Goal: Find specific page/section: Find specific page/section

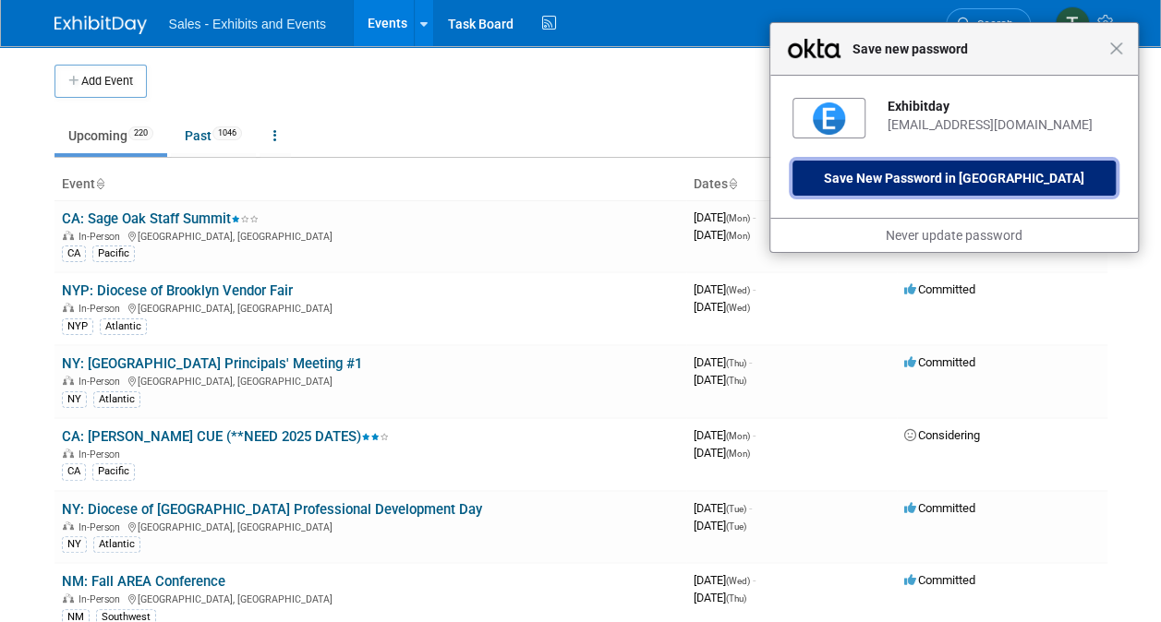
click at [982, 177] on button "Save New Password in [GEOGRAPHIC_DATA]" at bounding box center [953, 178] width 323 height 35
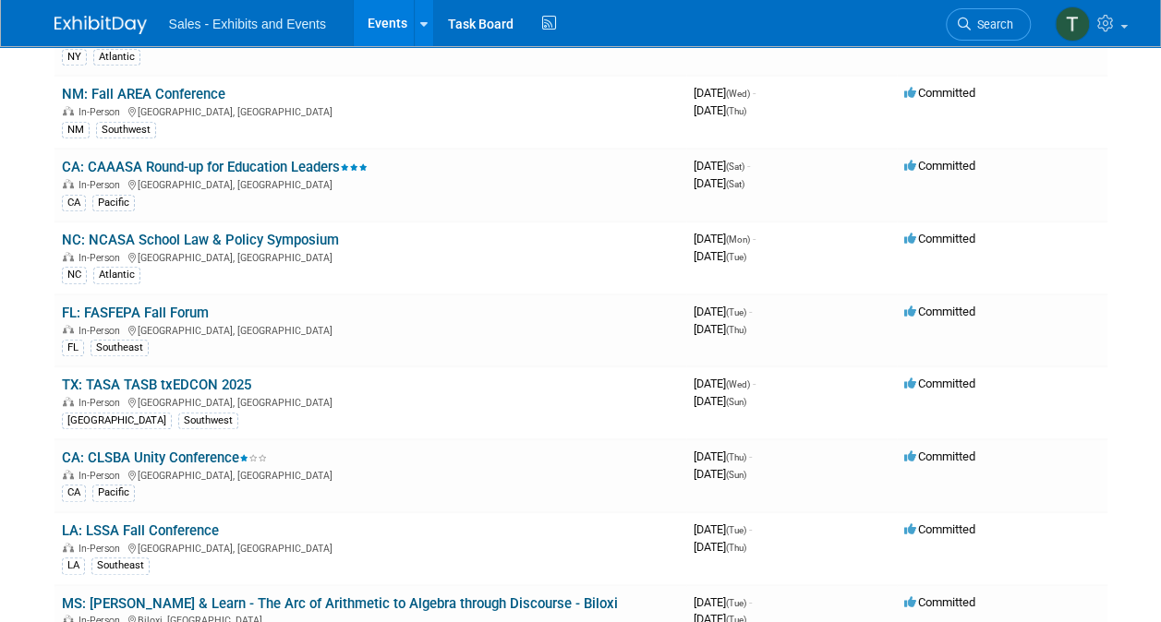
scroll to position [504, 0]
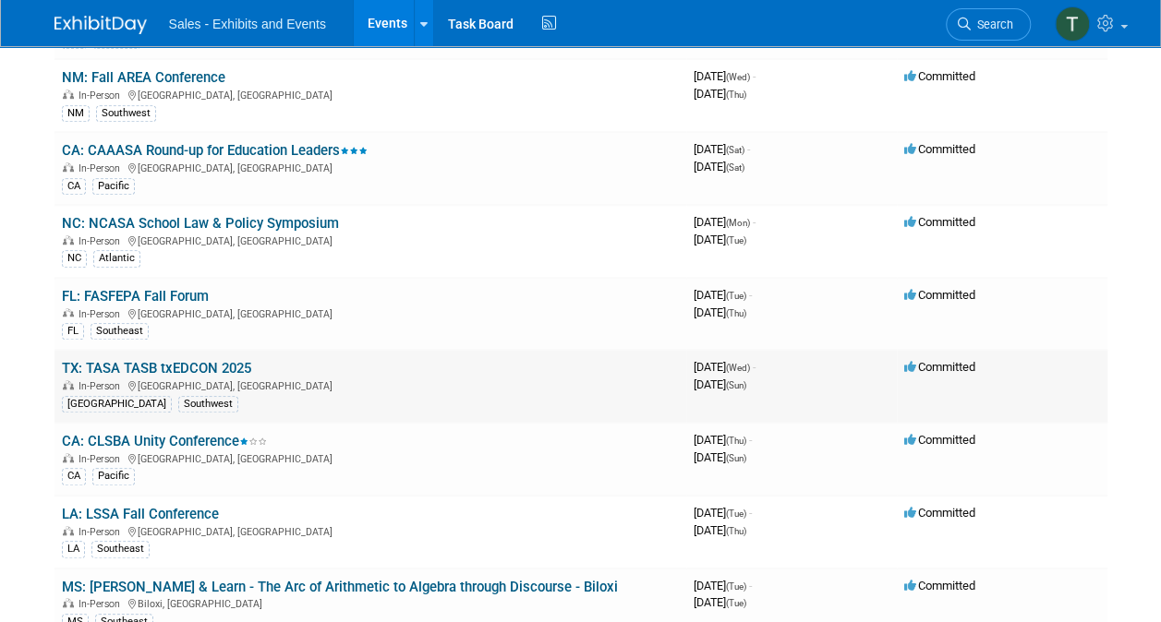
click at [120, 361] on link "TX: TASA TASB txEDCON 2025" at bounding box center [156, 368] width 189 height 17
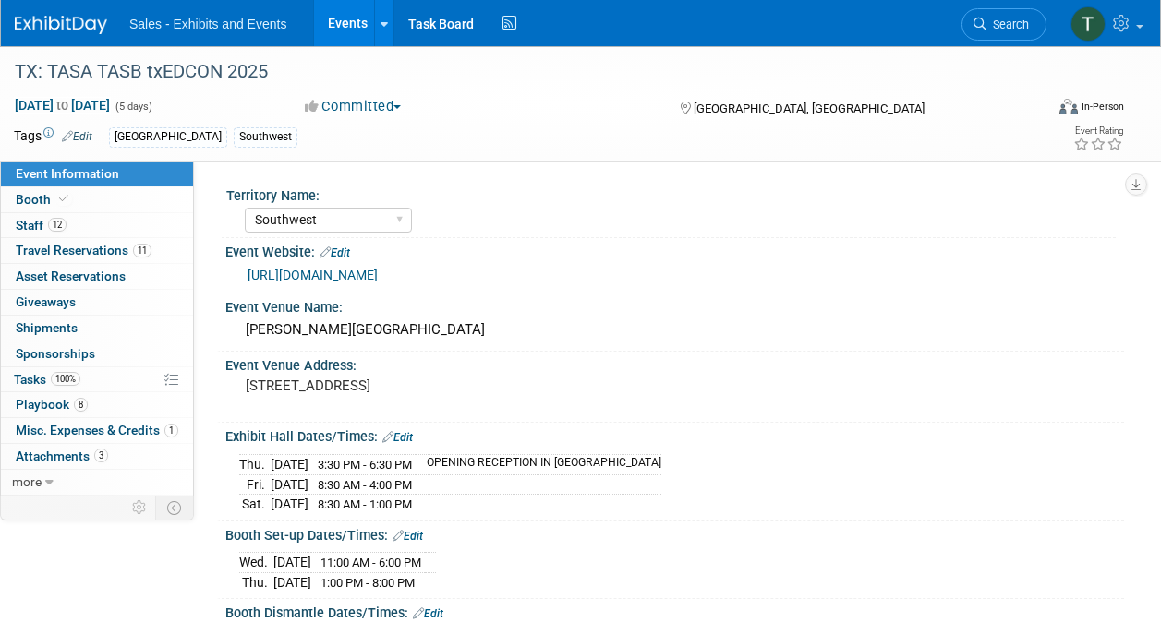
select select "Southwest"
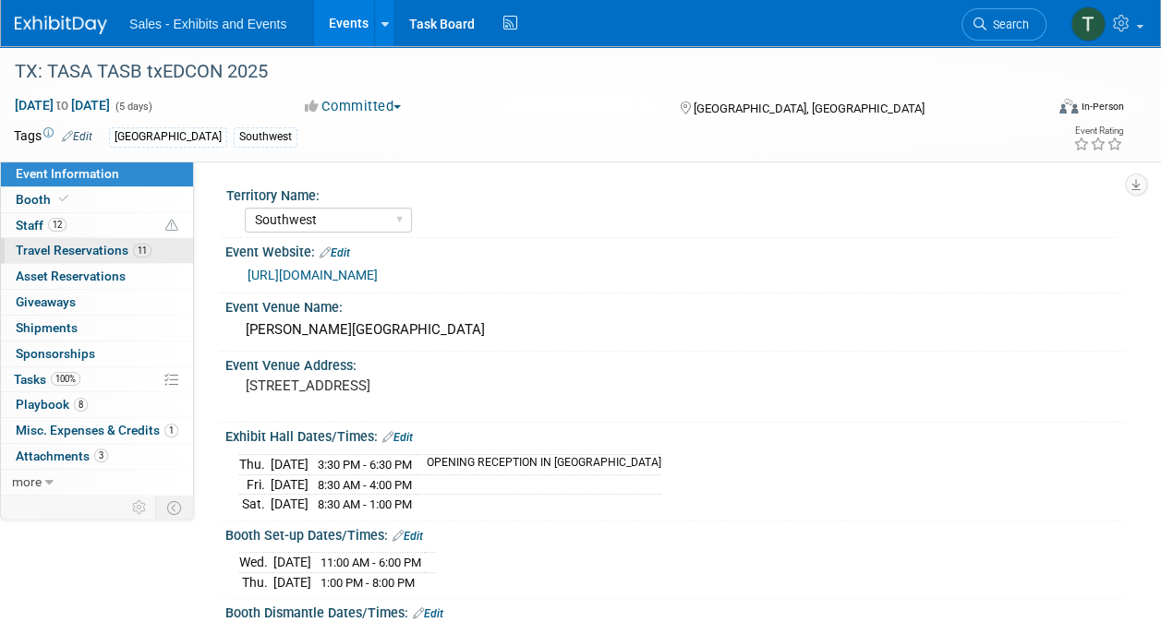
click at [85, 245] on span "Travel Reservations 11" at bounding box center [84, 250] width 136 height 15
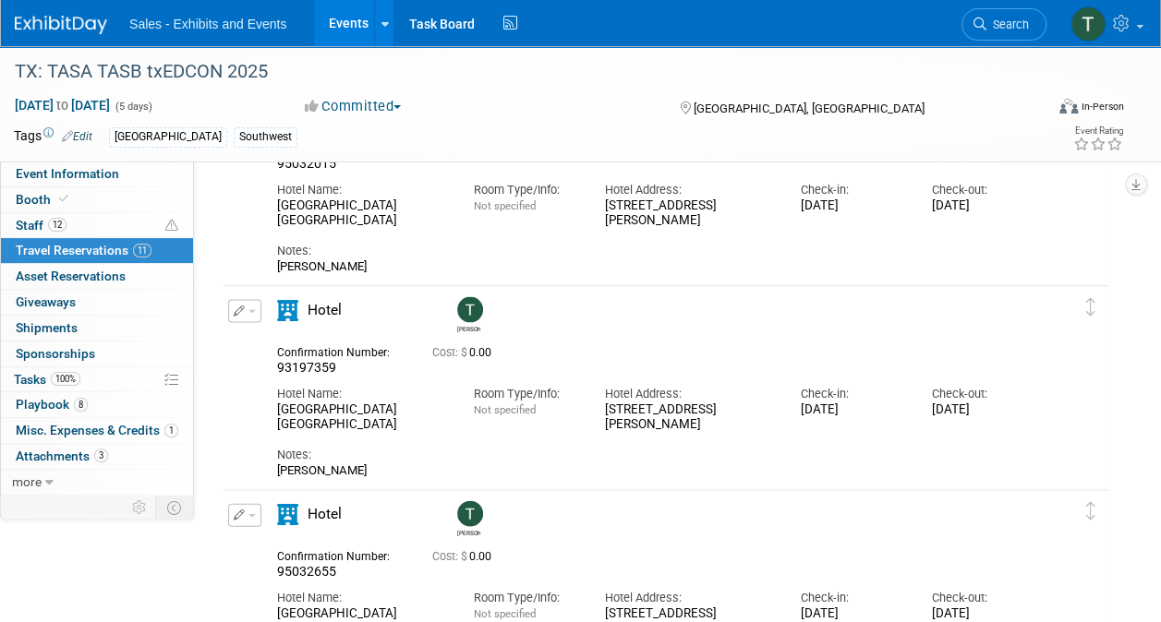
scroll to position [1780, 0]
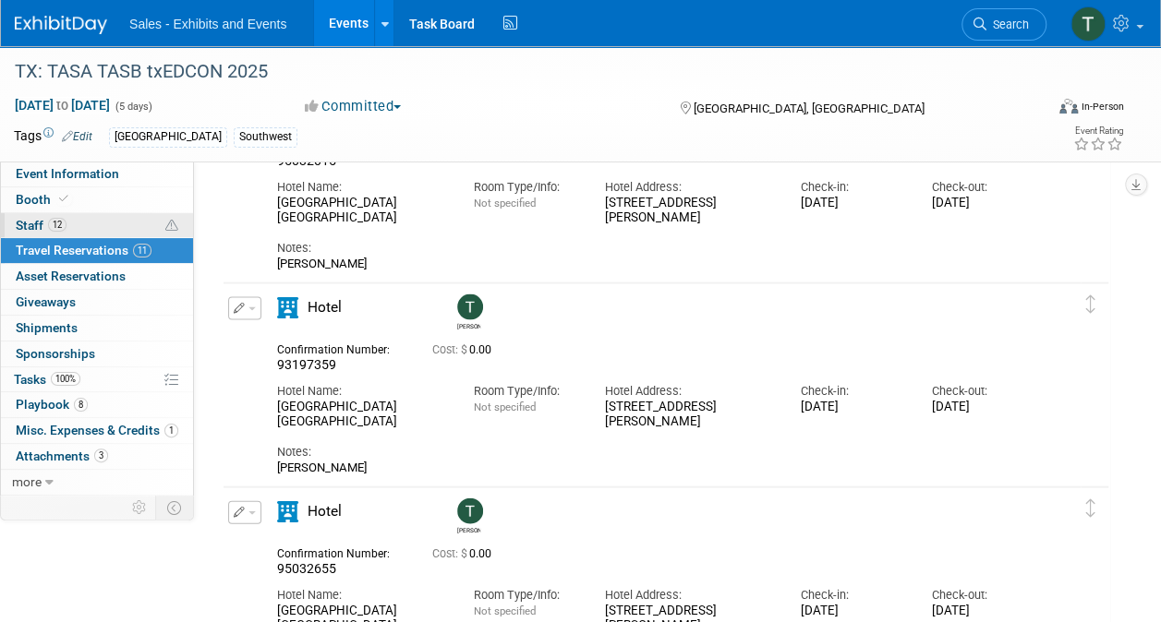
click at [33, 223] on span "Staff 12" at bounding box center [41, 225] width 51 height 15
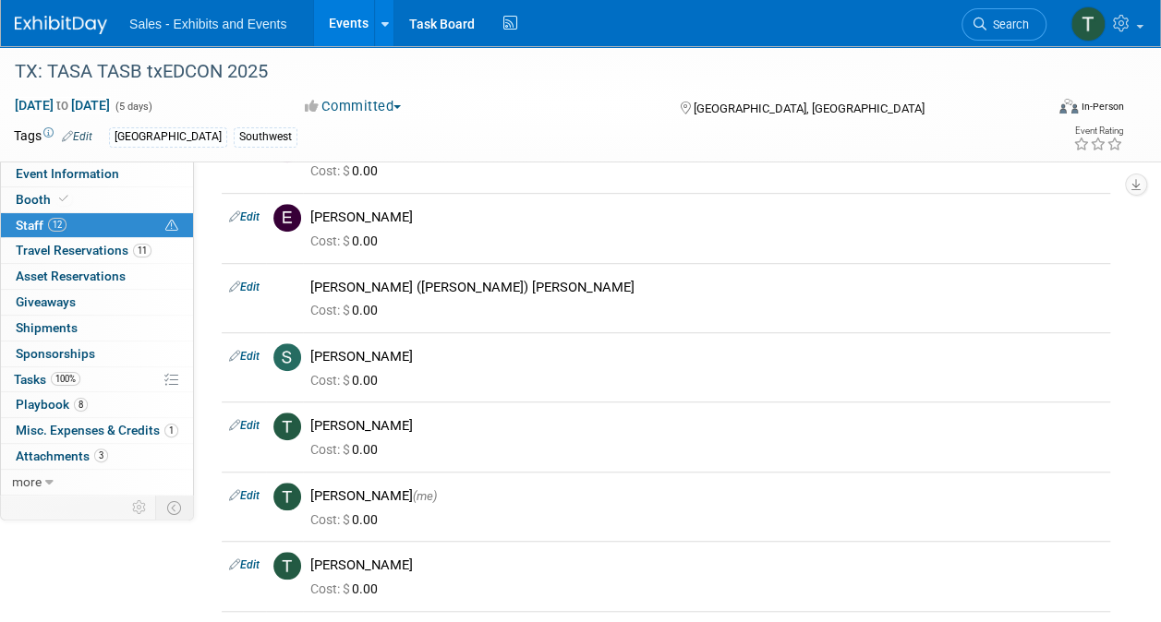
scroll to position [0, 0]
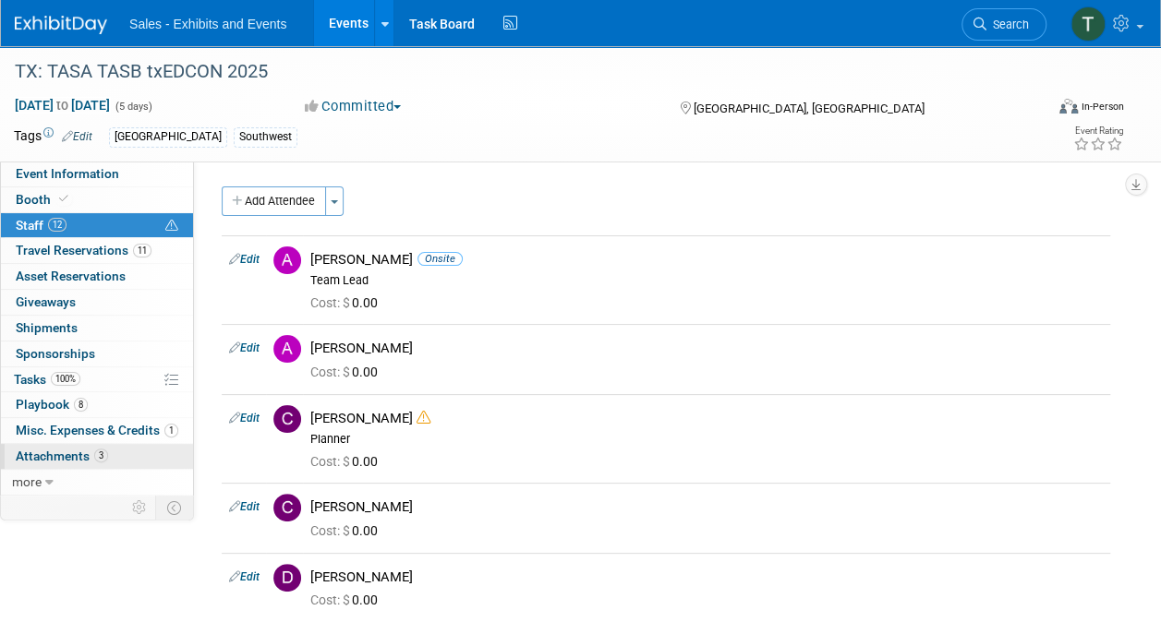
click at [63, 449] on span "Attachments 3" at bounding box center [62, 456] width 92 height 15
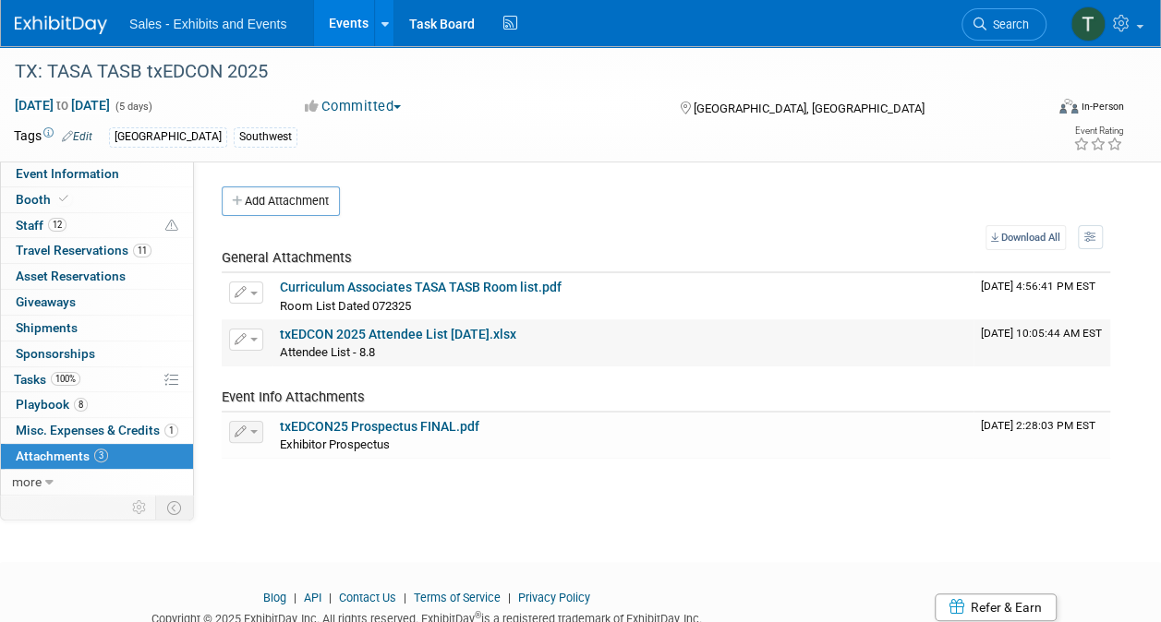
click at [388, 330] on link "txEDCON 2025 Attendee List 8.08.25.xlsx" at bounding box center [398, 334] width 236 height 15
